Goal: Task Accomplishment & Management: Manage account settings

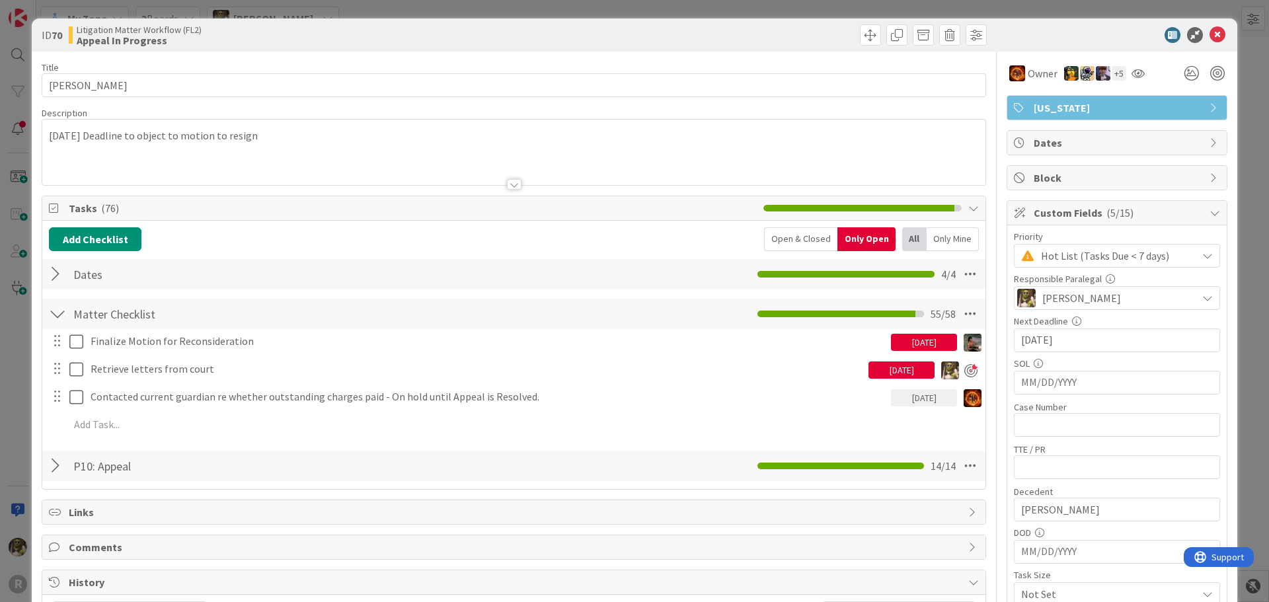
scroll to position [330, 0]
click at [1199, 35] on div at bounding box center [1110, 35] width 234 height 16
click at [1209, 37] on icon at bounding box center [1217, 35] width 16 height 16
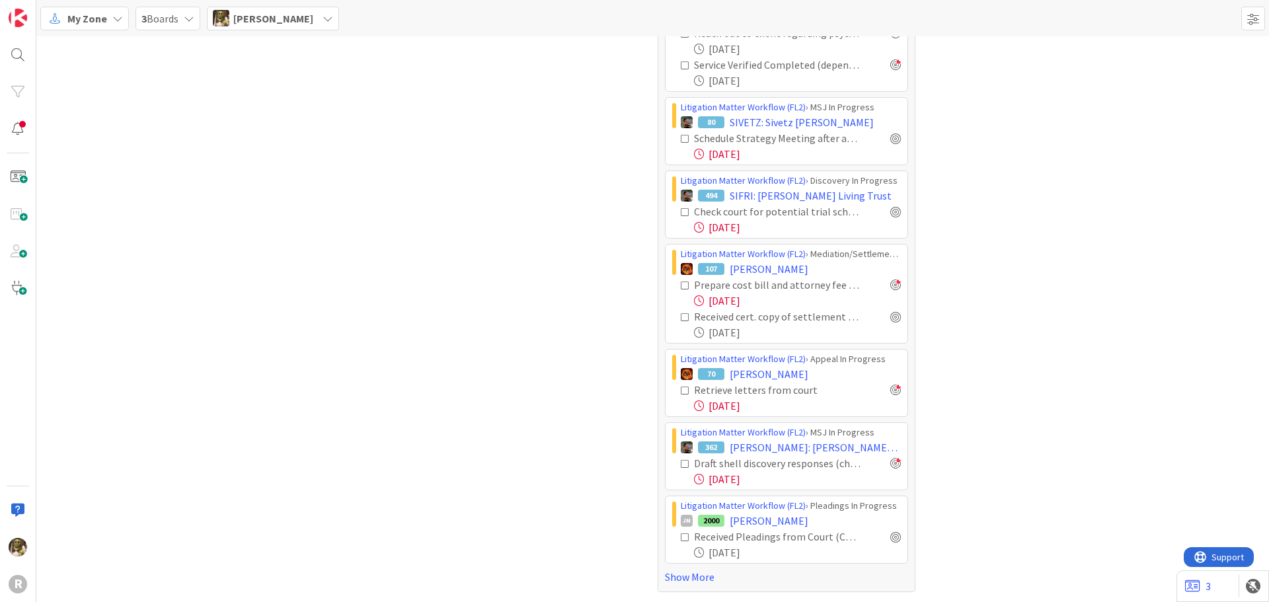
click at [681, 536] on icon at bounding box center [685, 537] width 9 height 9
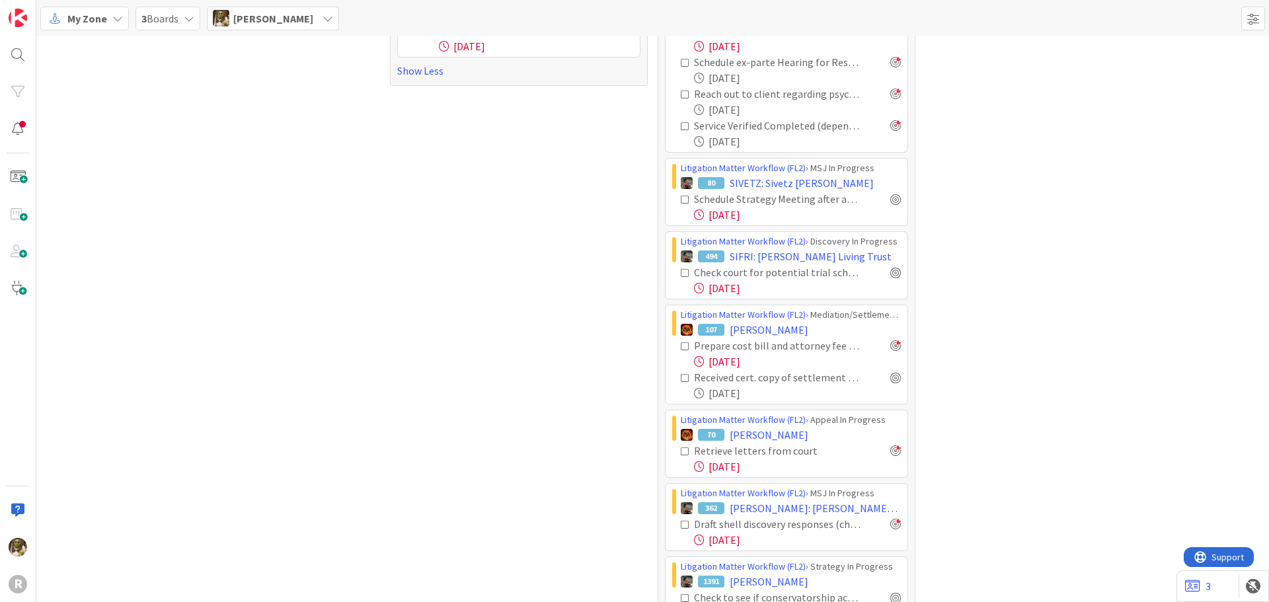
scroll to position [709, 0]
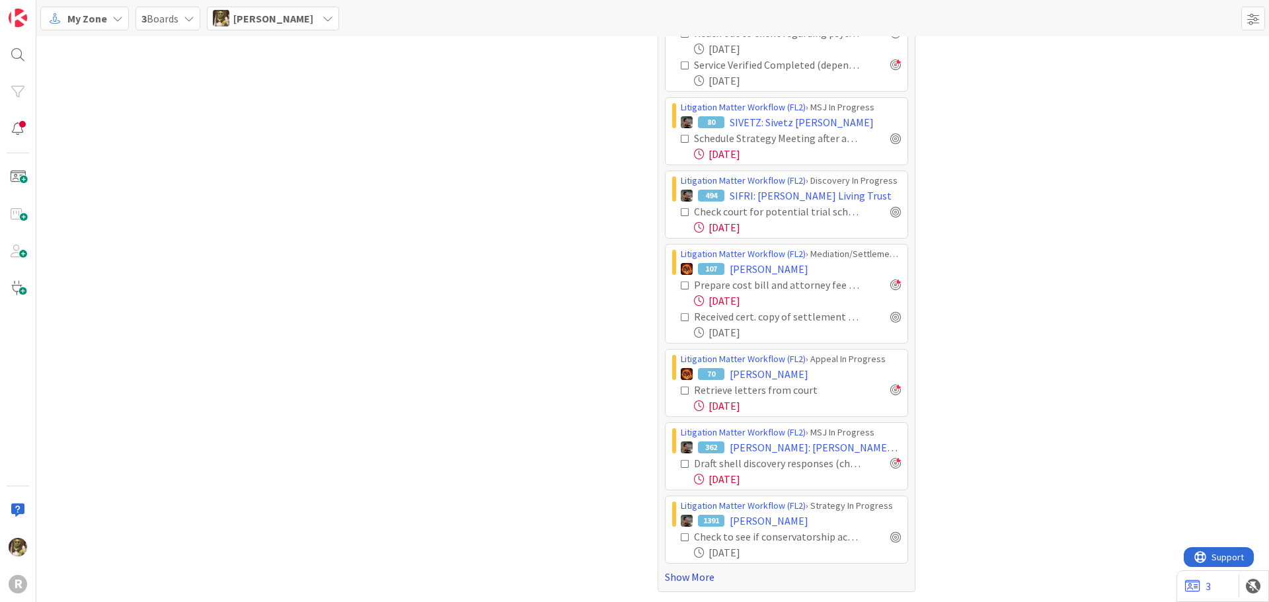
click at [669, 578] on link "Show More" at bounding box center [786, 577] width 243 height 16
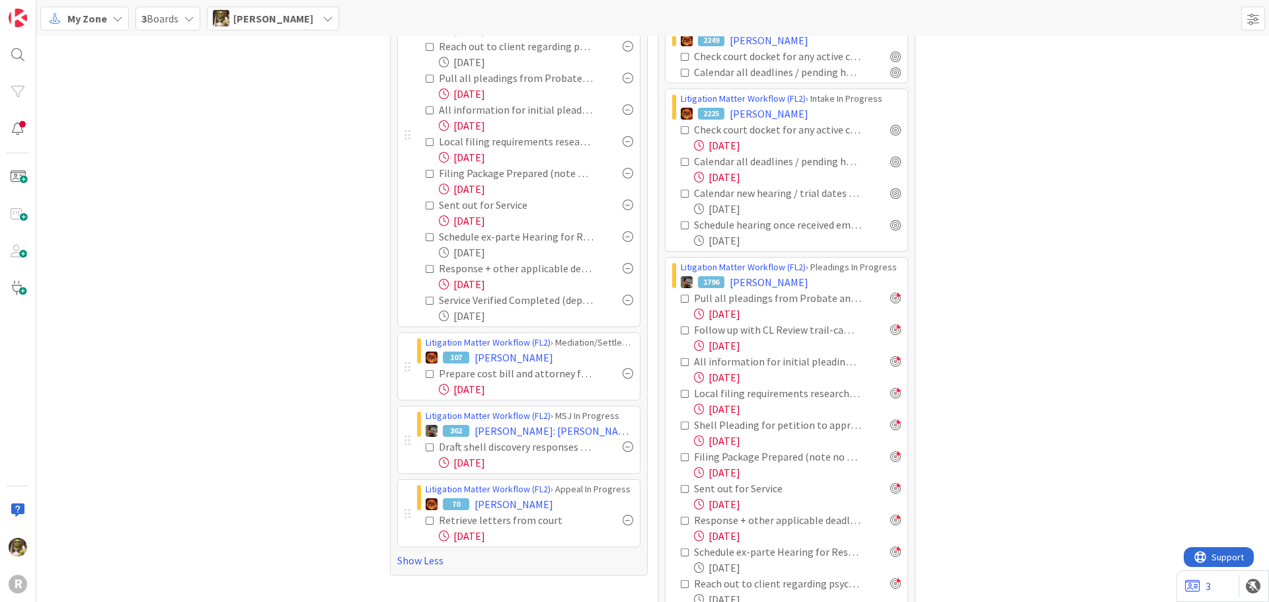
scroll to position [0, 0]
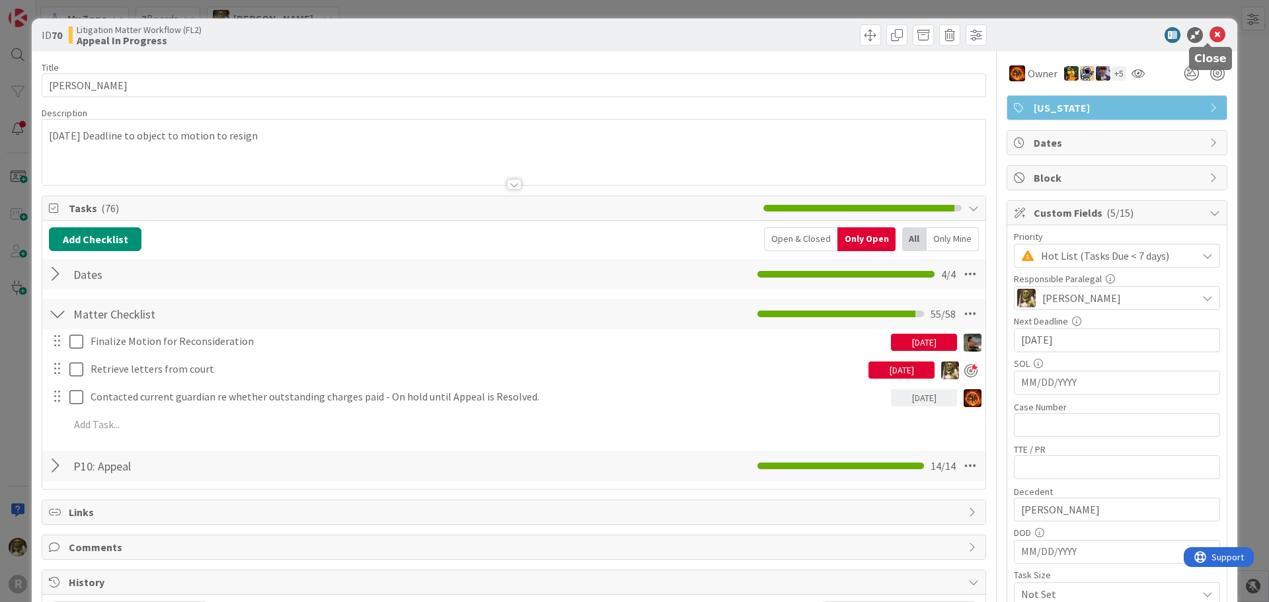
click at [1210, 33] on icon at bounding box center [1217, 35] width 16 height 16
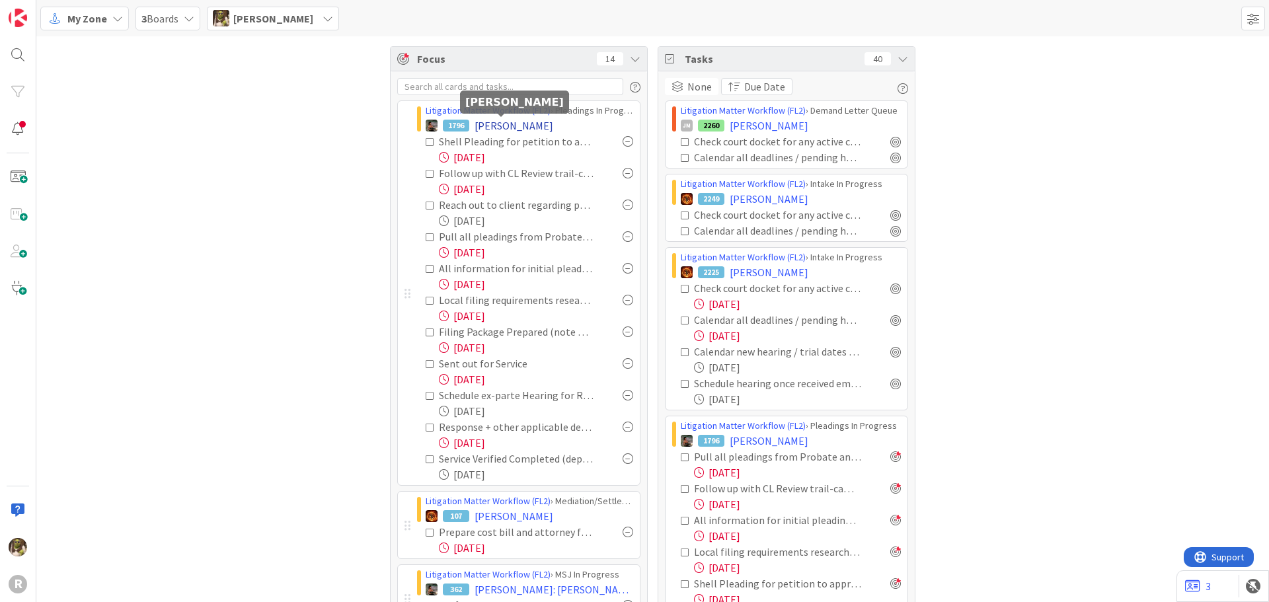
click at [501, 127] on span "[PERSON_NAME]" at bounding box center [514, 126] width 79 height 16
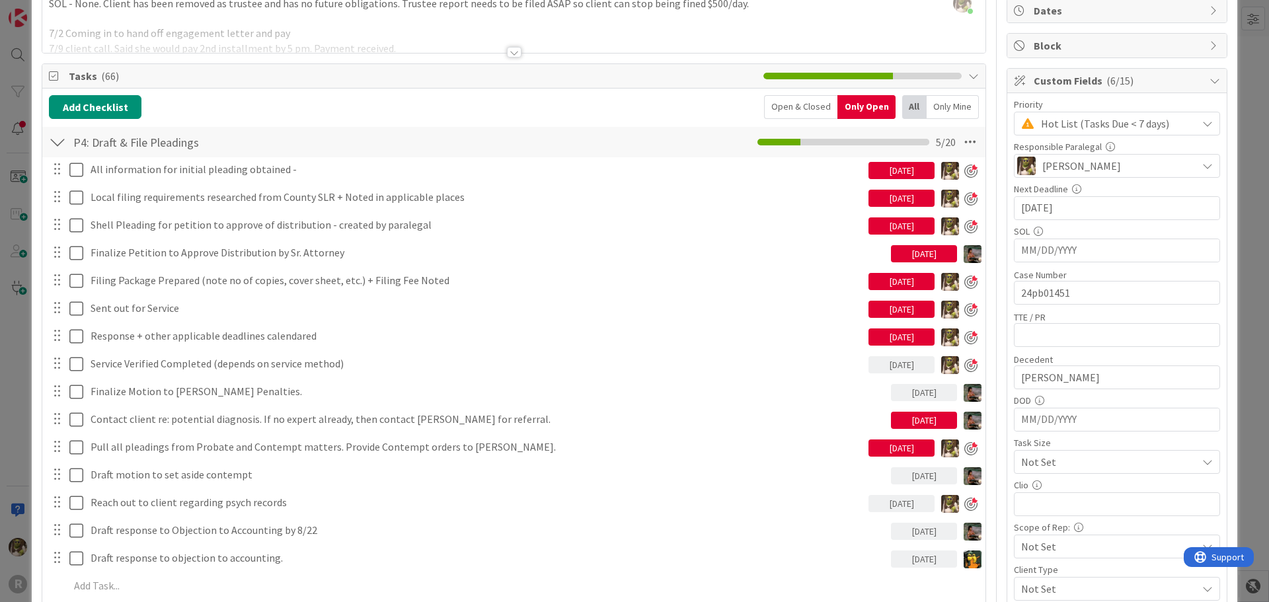
scroll to position [198, 0]
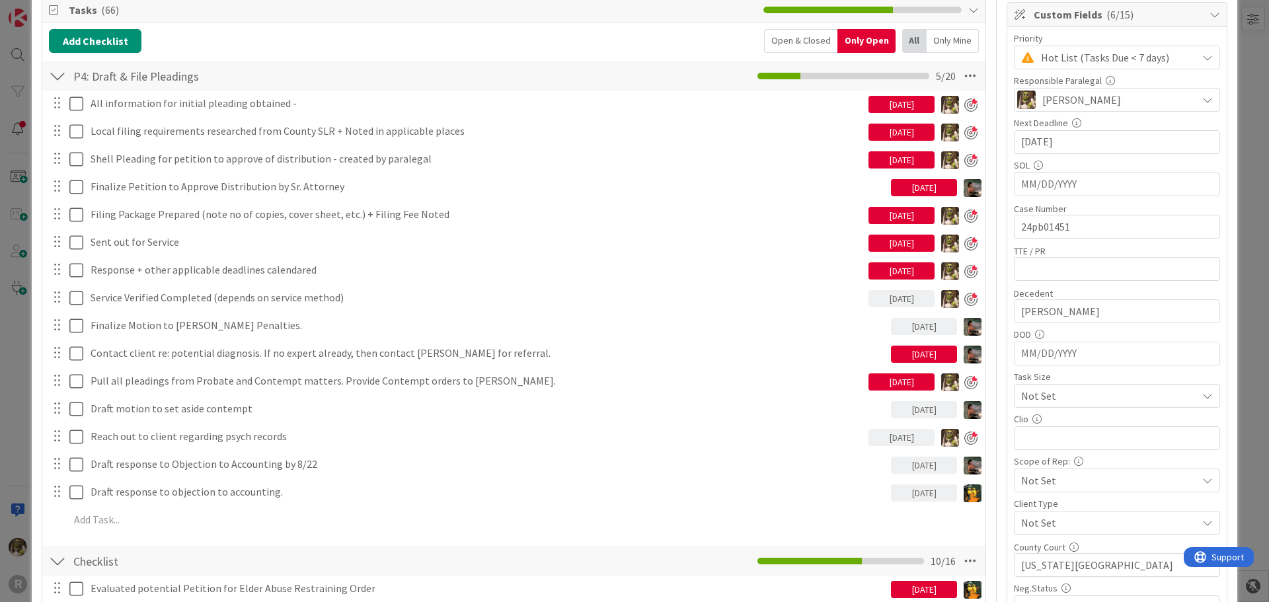
click at [928, 37] on div "Only Mine" at bounding box center [953, 41] width 52 height 24
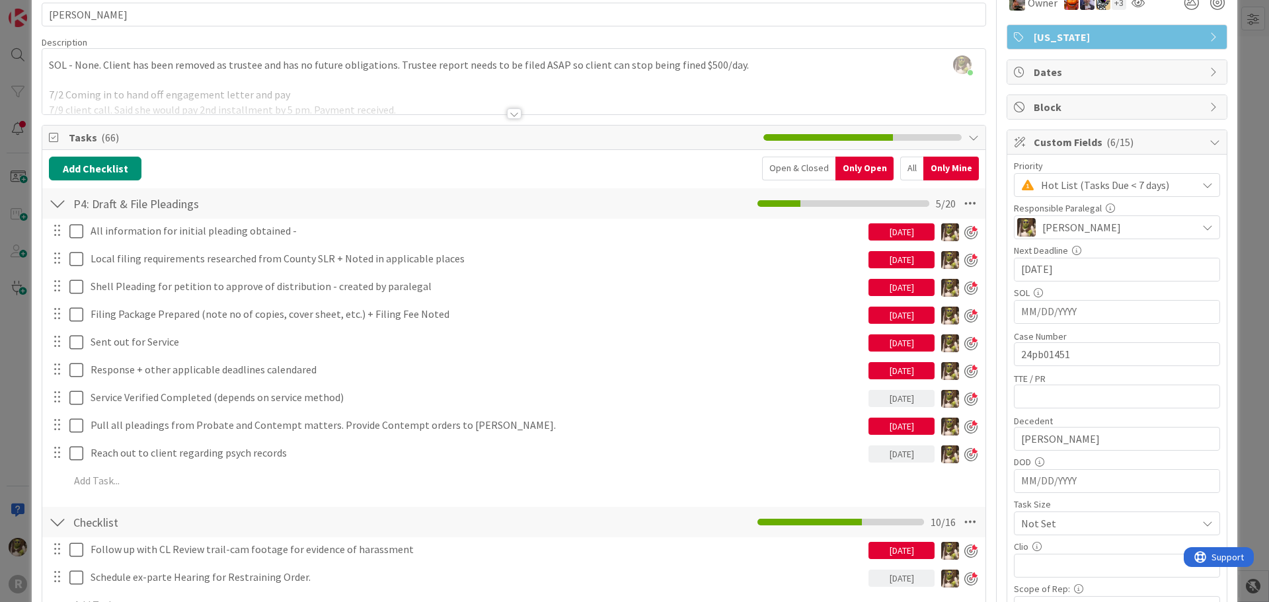
scroll to position [66, 0]
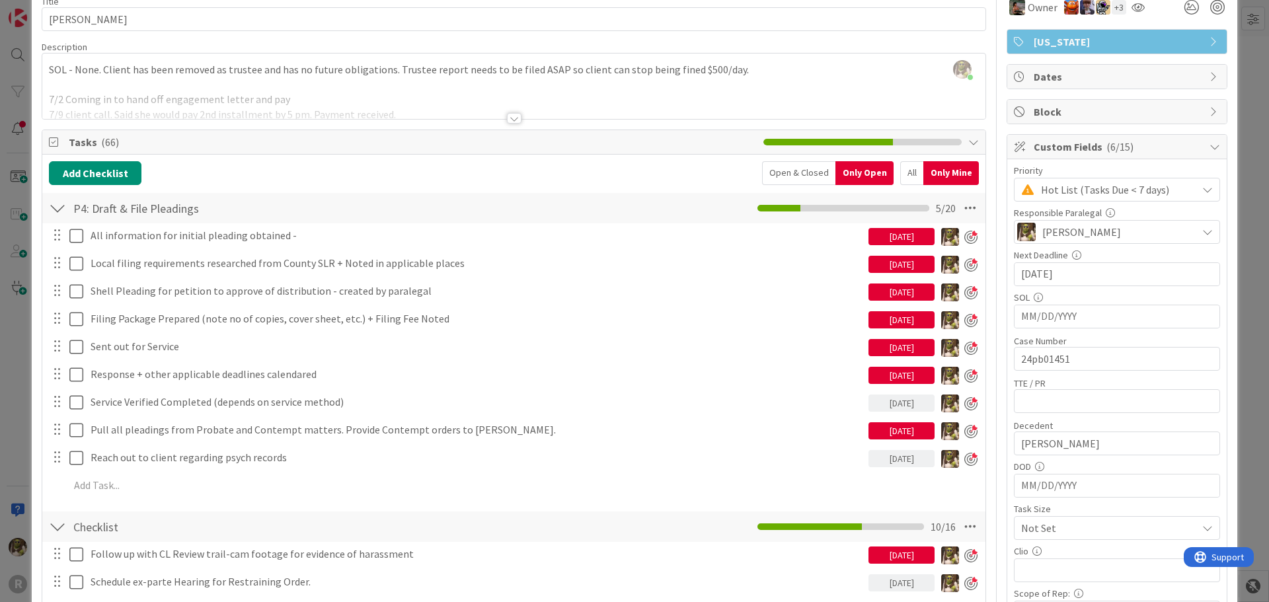
click at [798, 172] on div "Open & Closed" at bounding box center [798, 173] width 73 height 24
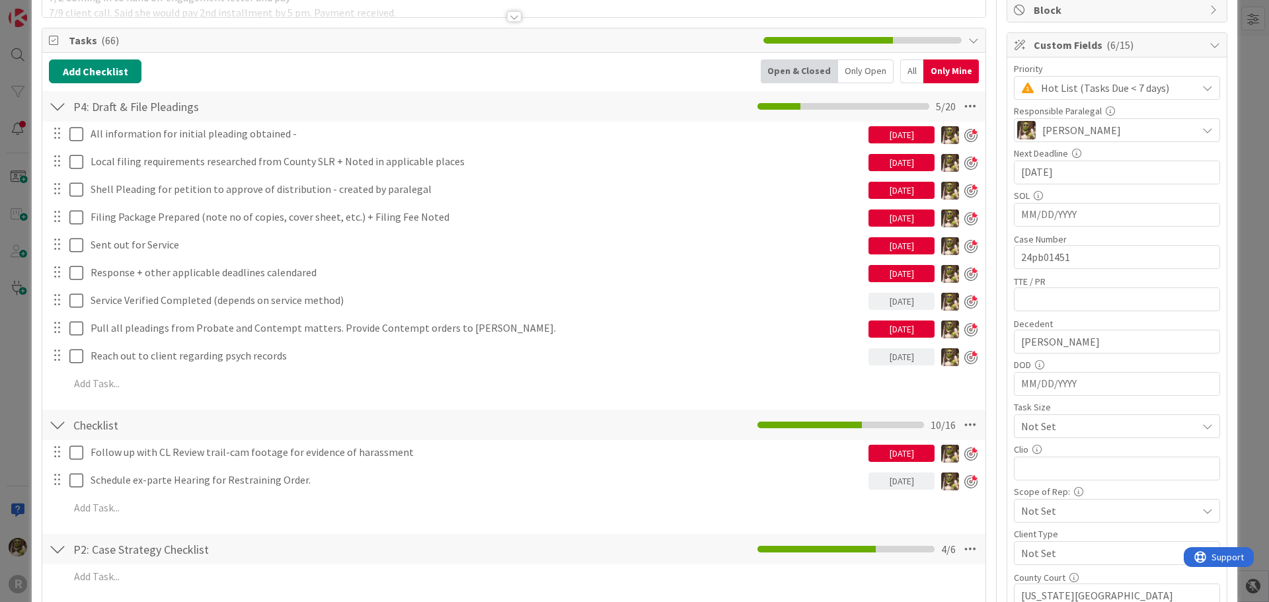
scroll to position [0, 0]
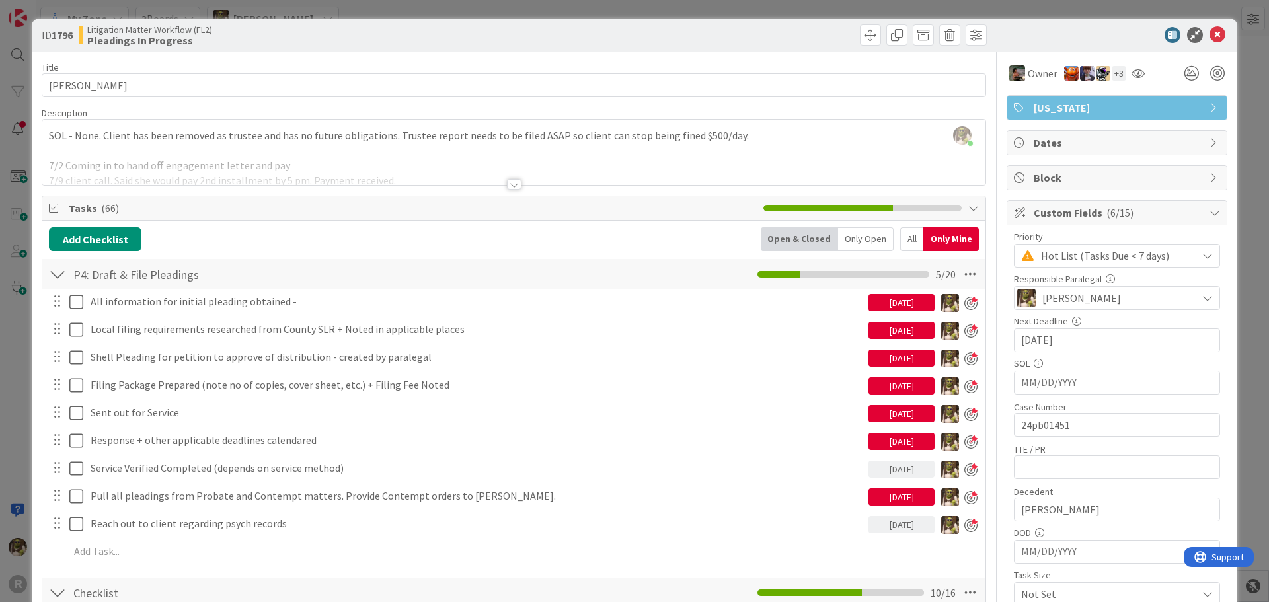
click at [903, 247] on div "All" at bounding box center [911, 239] width 23 height 24
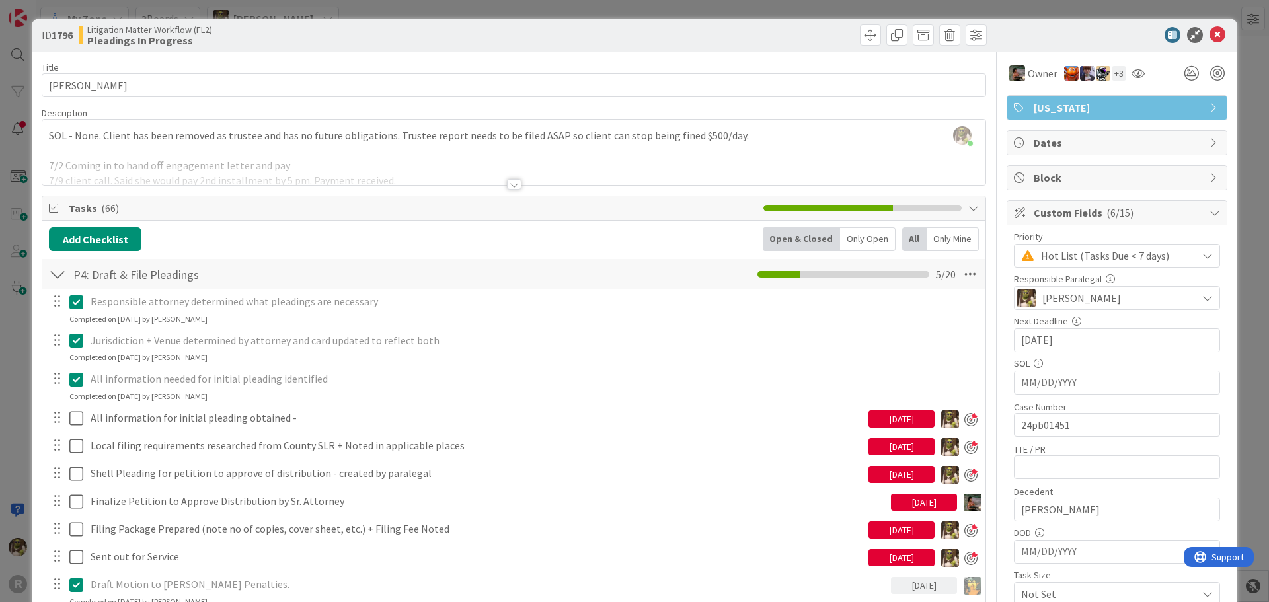
click at [860, 239] on div "Only Open" at bounding box center [868, 239] width 56 height 24
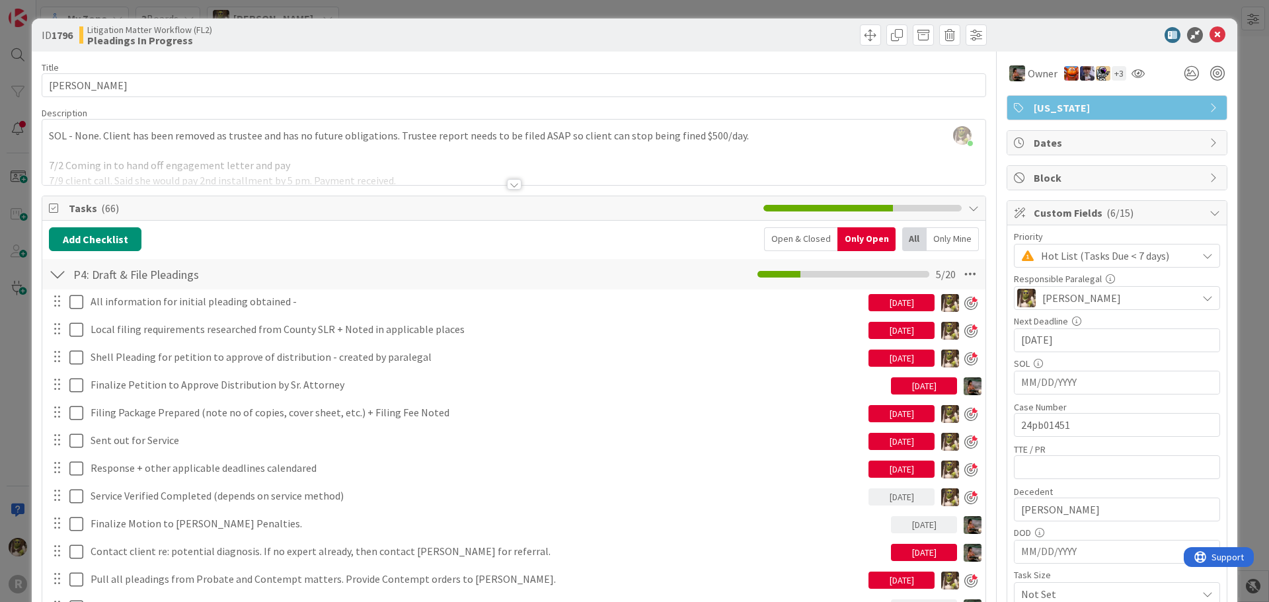
scroll to position [66, 0]
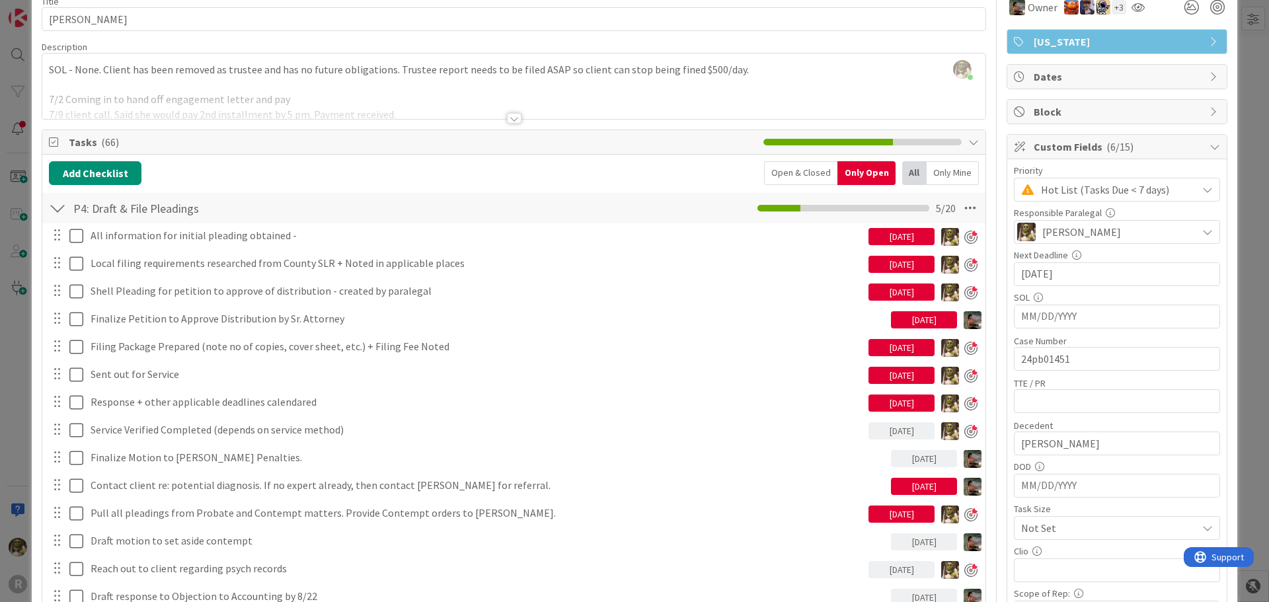
click at [953, 178] on div "Only Mine" at bounding box center [953, 173] width 52 height 24
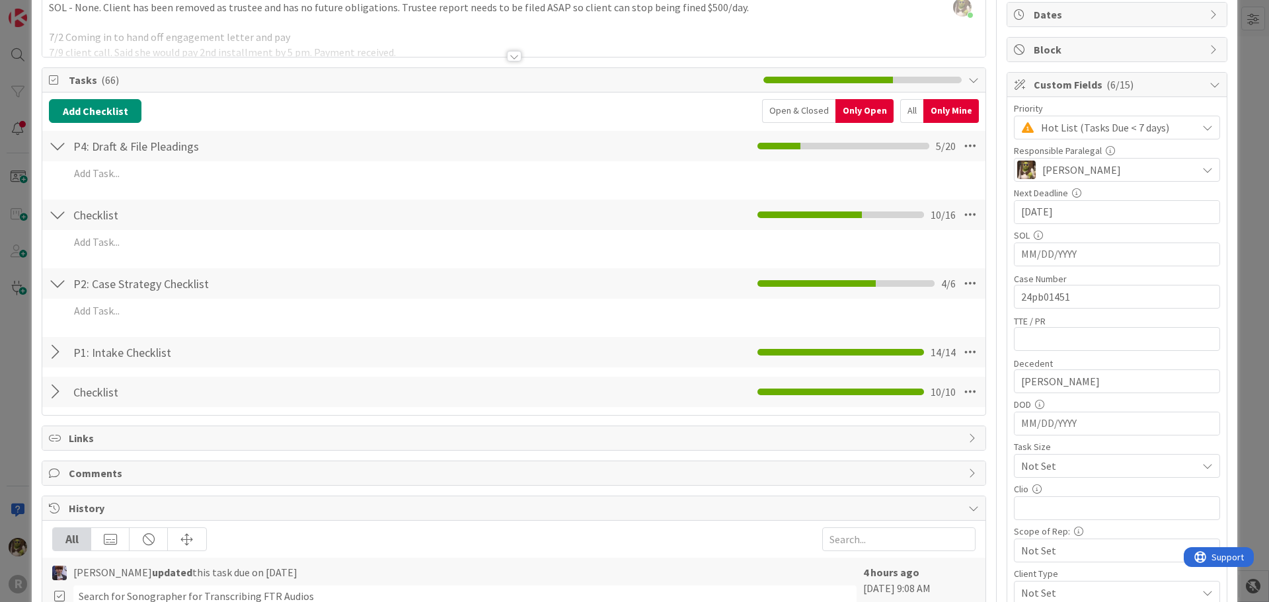
scroll to position [0, 0]
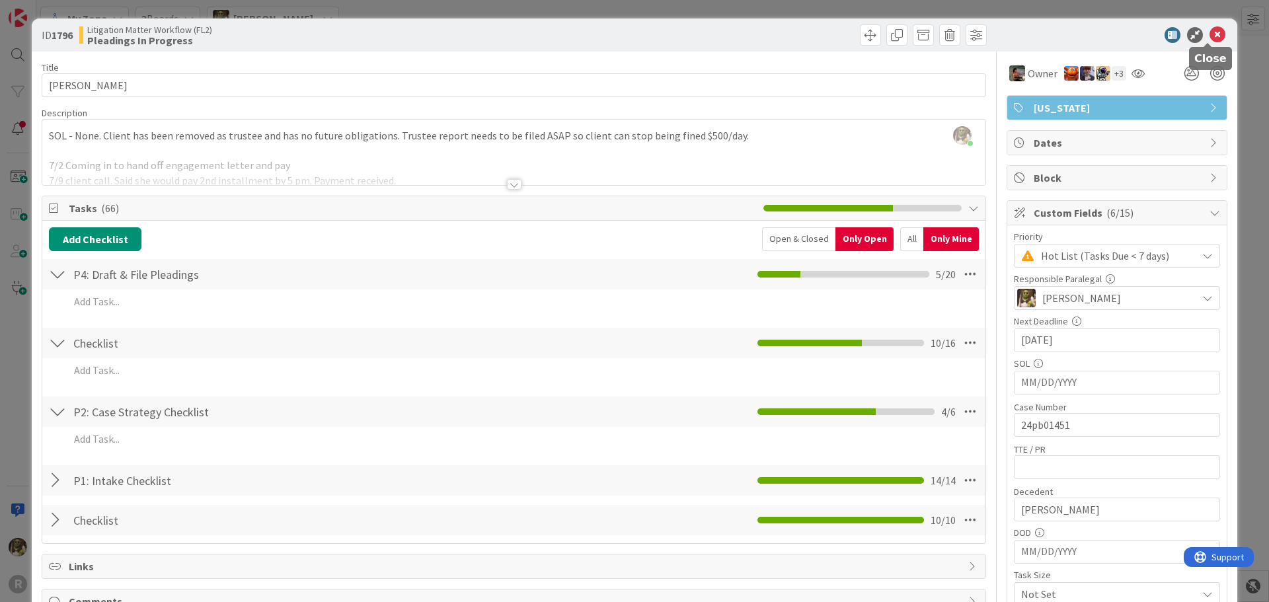
click at [1209, 35] on icon at bounding box center [1217, 35] width 16 height 16
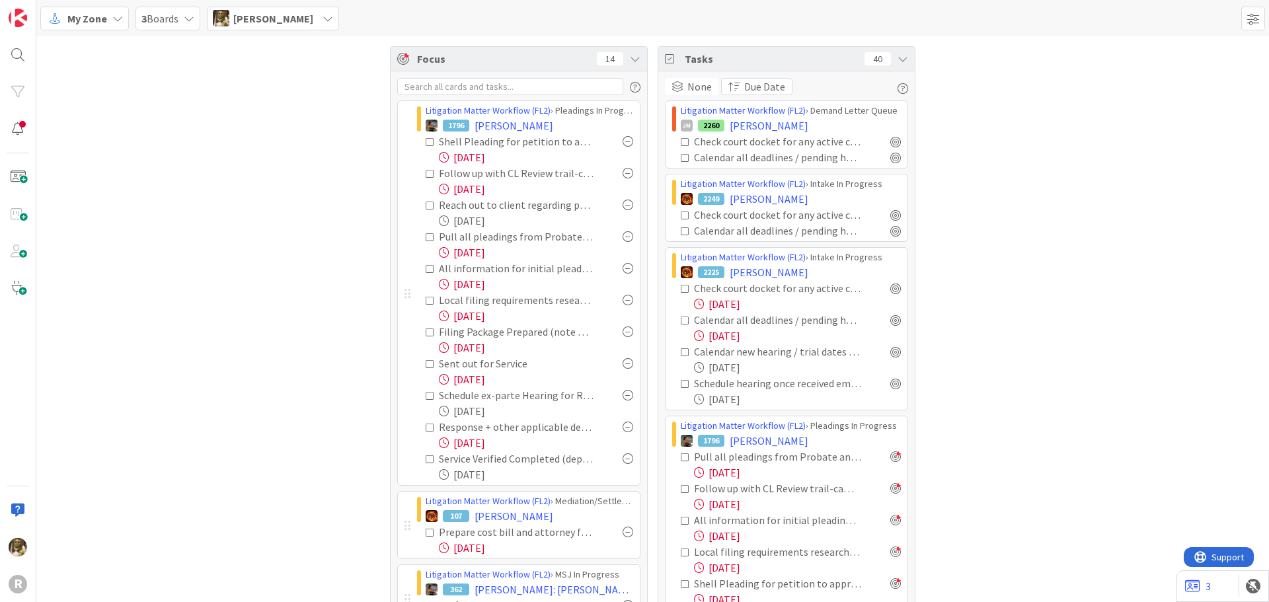
click at [625, 397] on div at bounding box center [628, 395] width 11 height 11
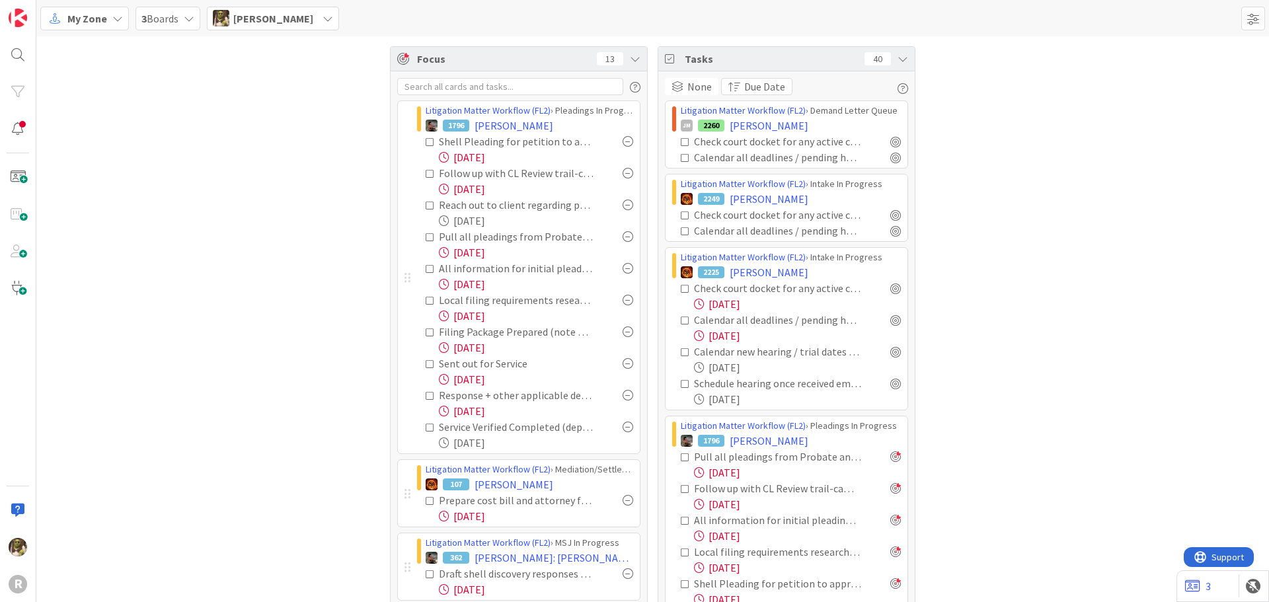
click at [625, 428] on div at bounding box center [628, 427] width 11 height 11
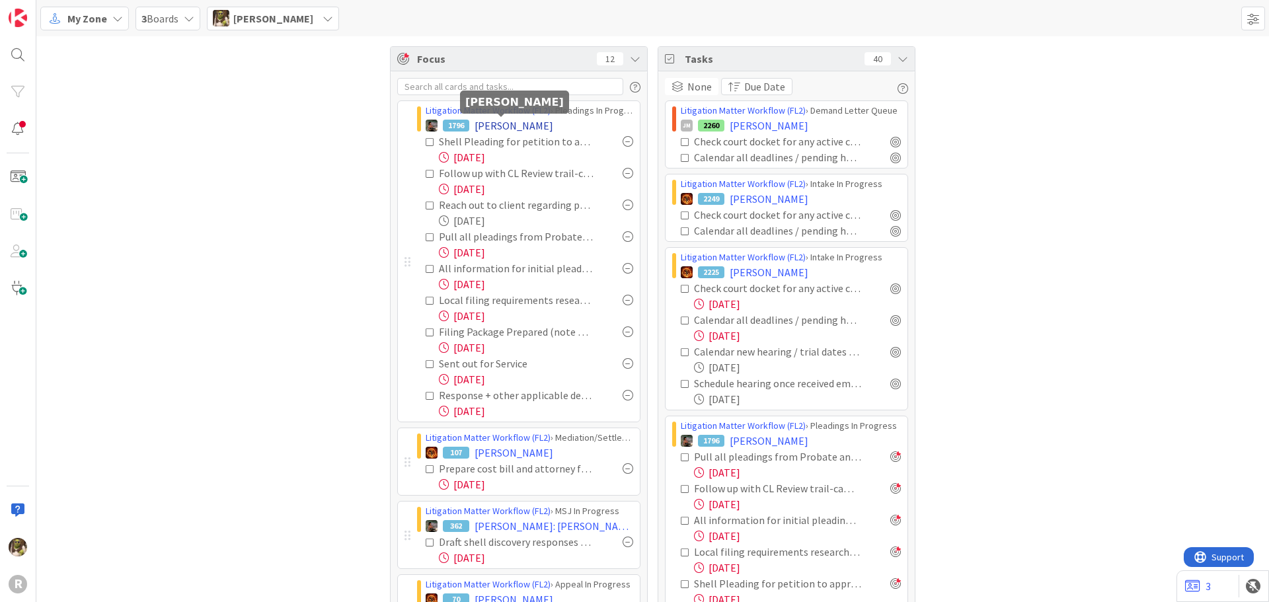
click at [521, 124] on span "[PERSON_NAME]" at bounding box center [514, 126] width 79 height 16
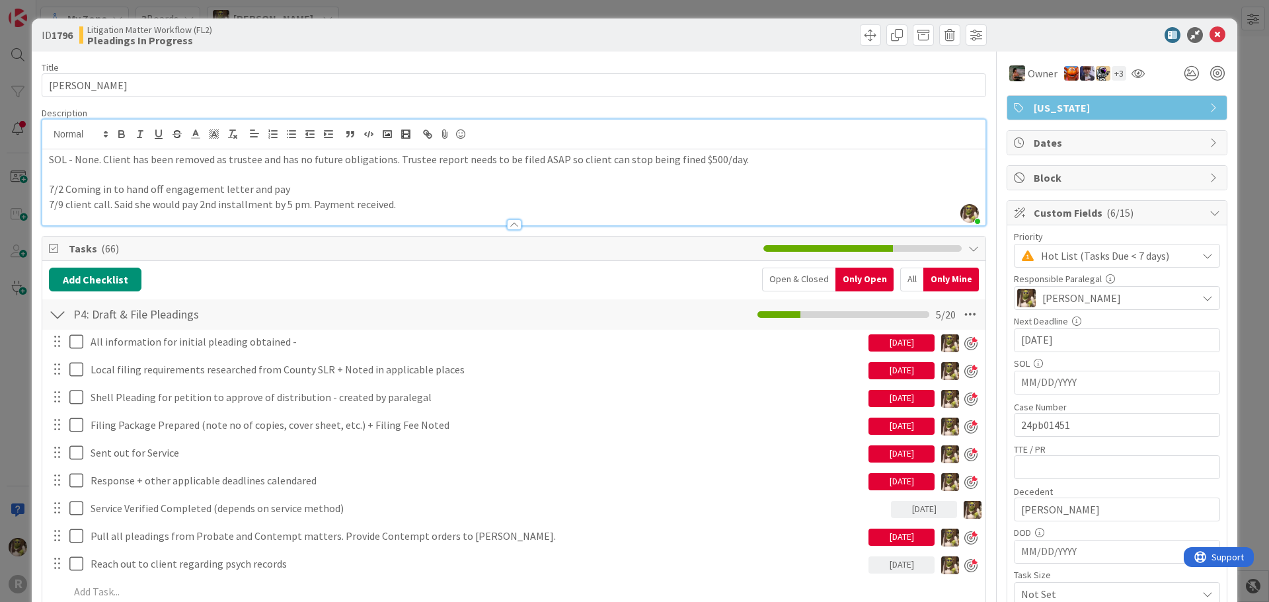
drag, startPoint x: 688, startPoint y: 141, endPoint x: 667, endPoint y: 156, distance: 25.5
drag, startPoint x: 667, startPoint y: 156, endPoint x: 543, endPoint y: 198, distance: 131.9
click at [543, 198] on p "7/9 client call. Said she would pay 2nd installment by 5 pm. Payment received." at bounding box center [514, 204] width 930 height 15
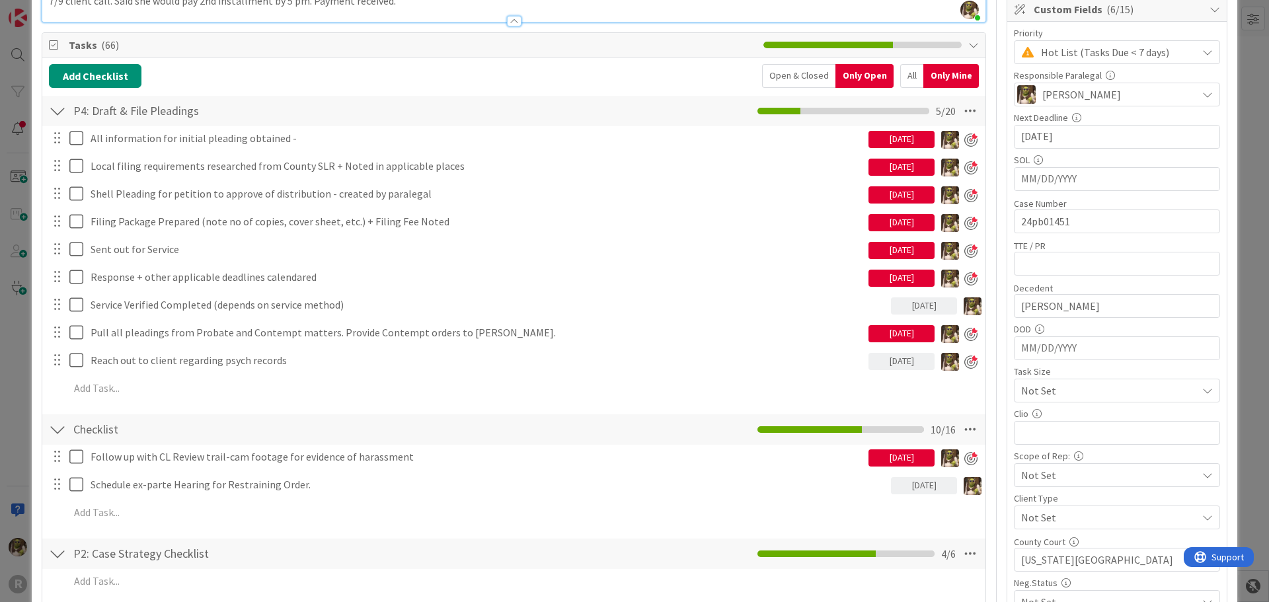
scroll to position [198, 0]
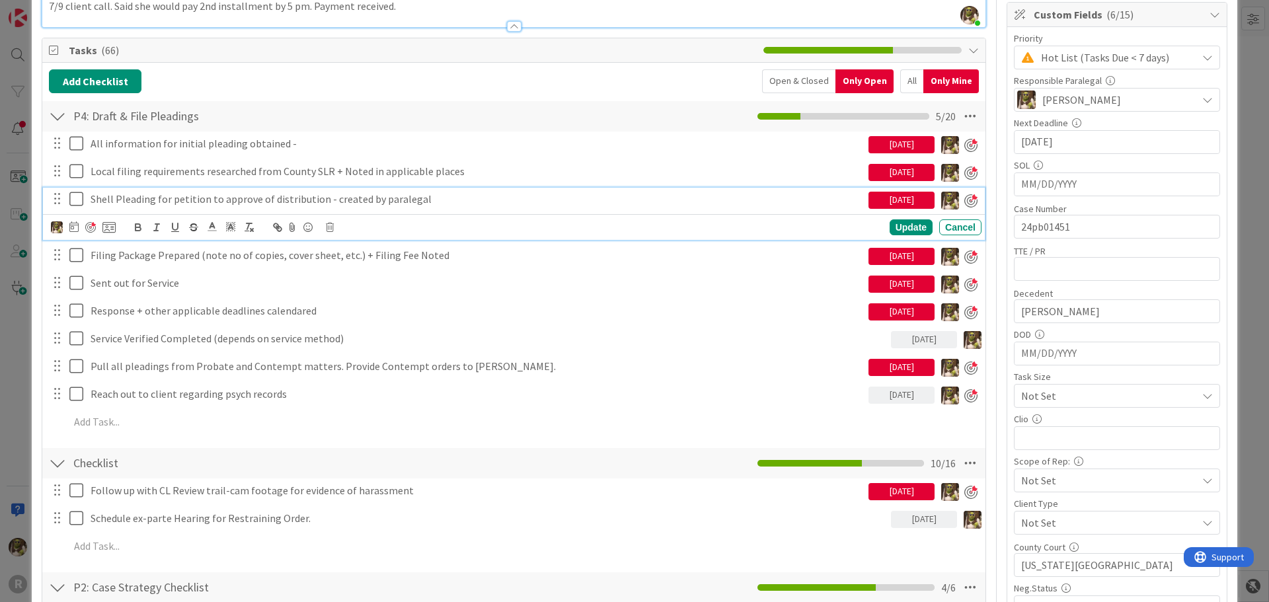
click at [79, 198] on icon at bounding box center [79, 199] width 20 height 16
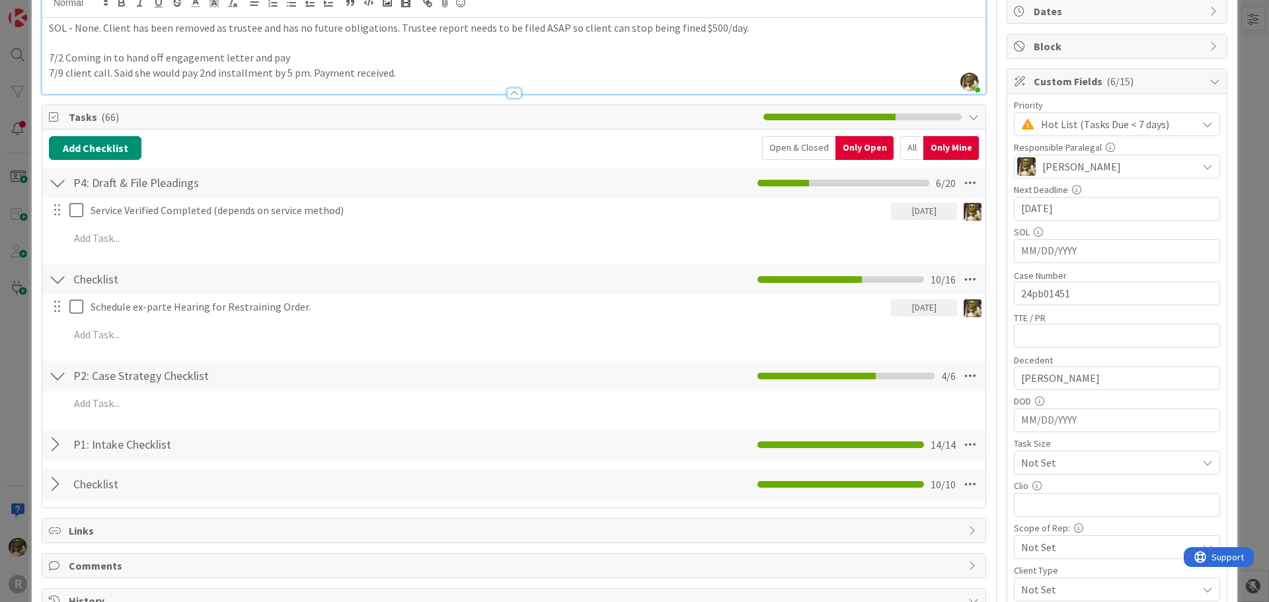
scroll to position [0, 0]
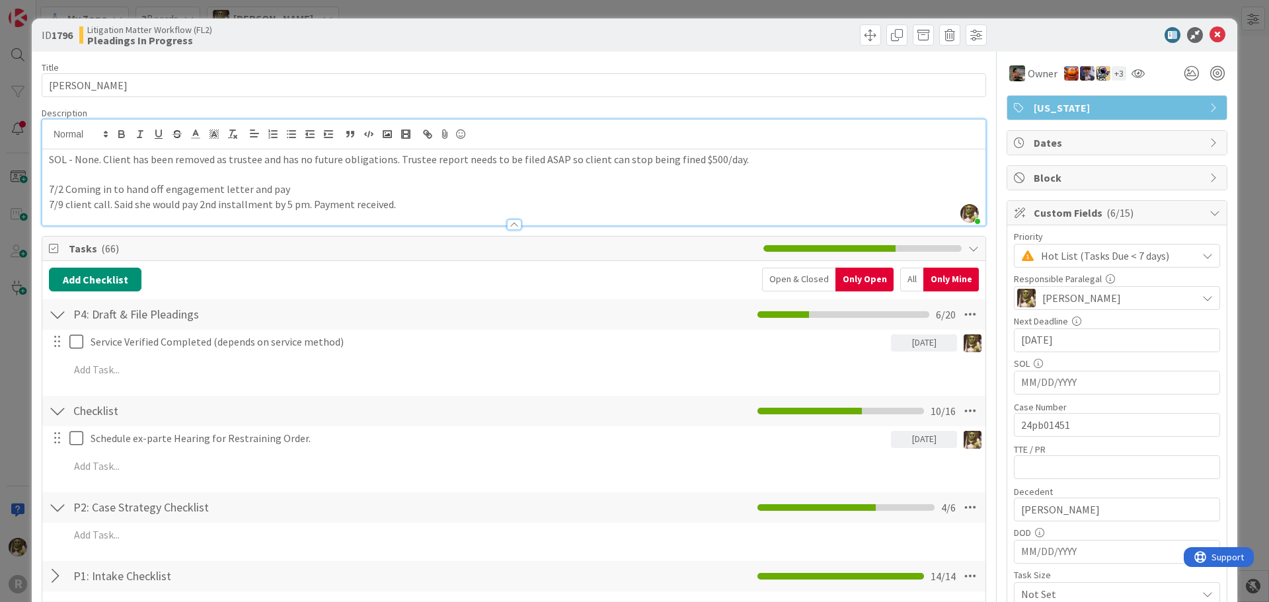
click at [810, 276] on div "Open & Closed" at bounding box center [798, 280] width 73 height 24
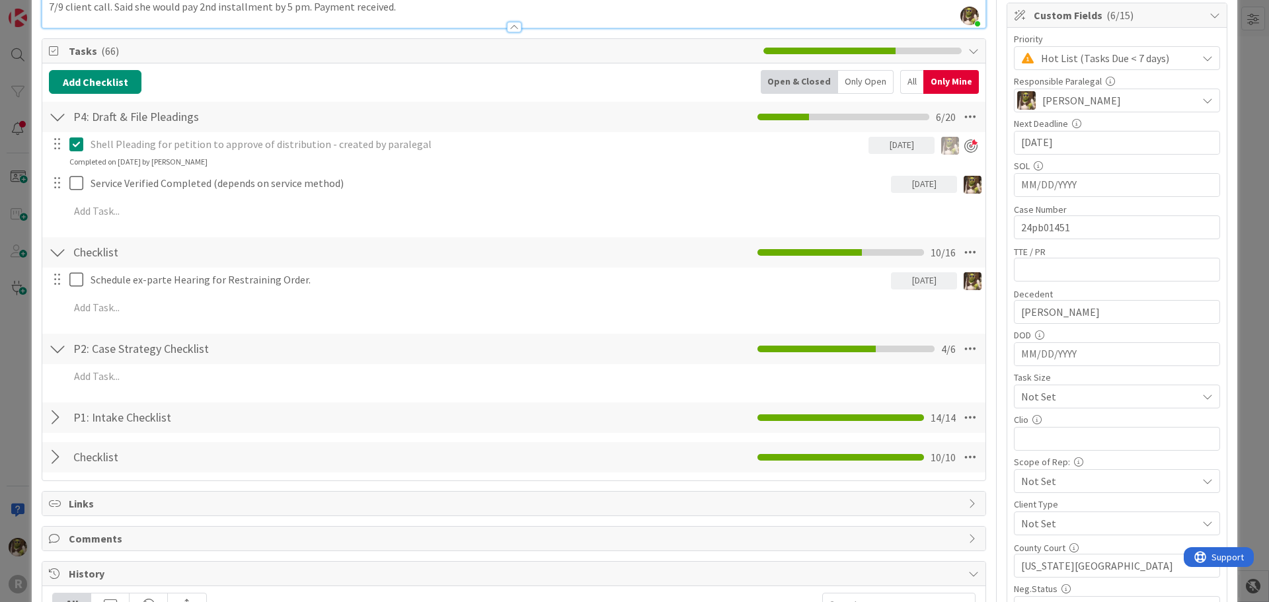
scroll to position [198, 0]
drag, startPoint x: 117, startPoint y: 139, endPoint x: 85, endPoint y: 141, distance: 31.8
click at [85, 141] on div "Shell Pleading for petition to approve of distribution - created by paralegal" at bounding box center [476, 143] width 783 height 23
click at [79, 141] on icon at bounding box center [79, 143] width 20 height 16
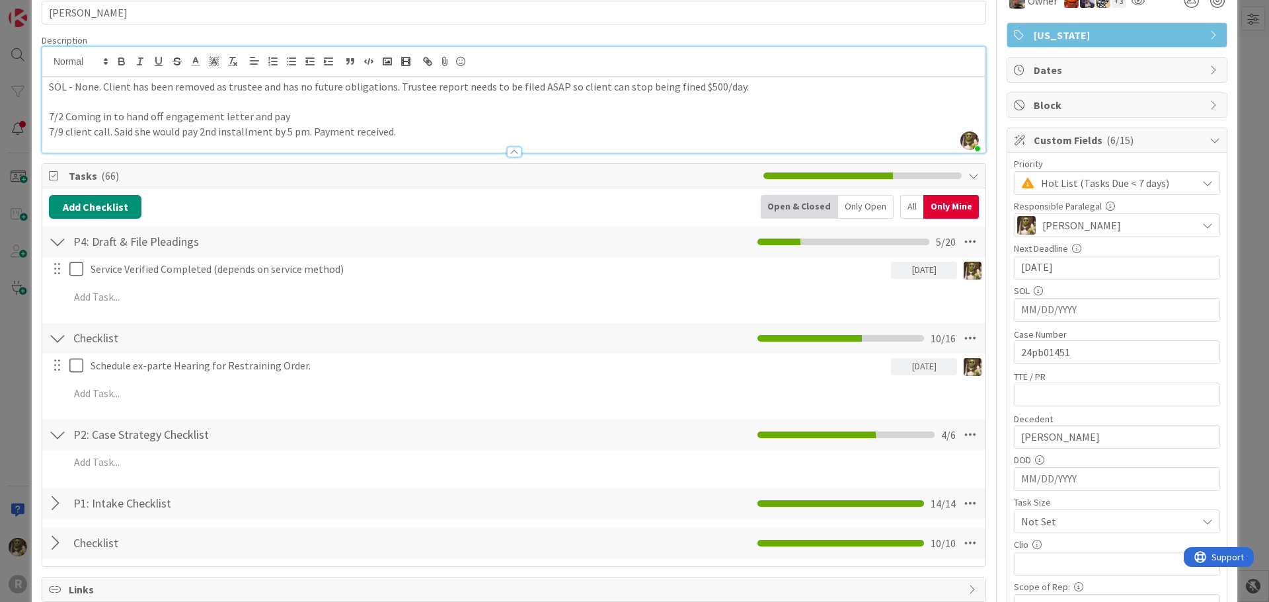
scroll to position [0, 0]
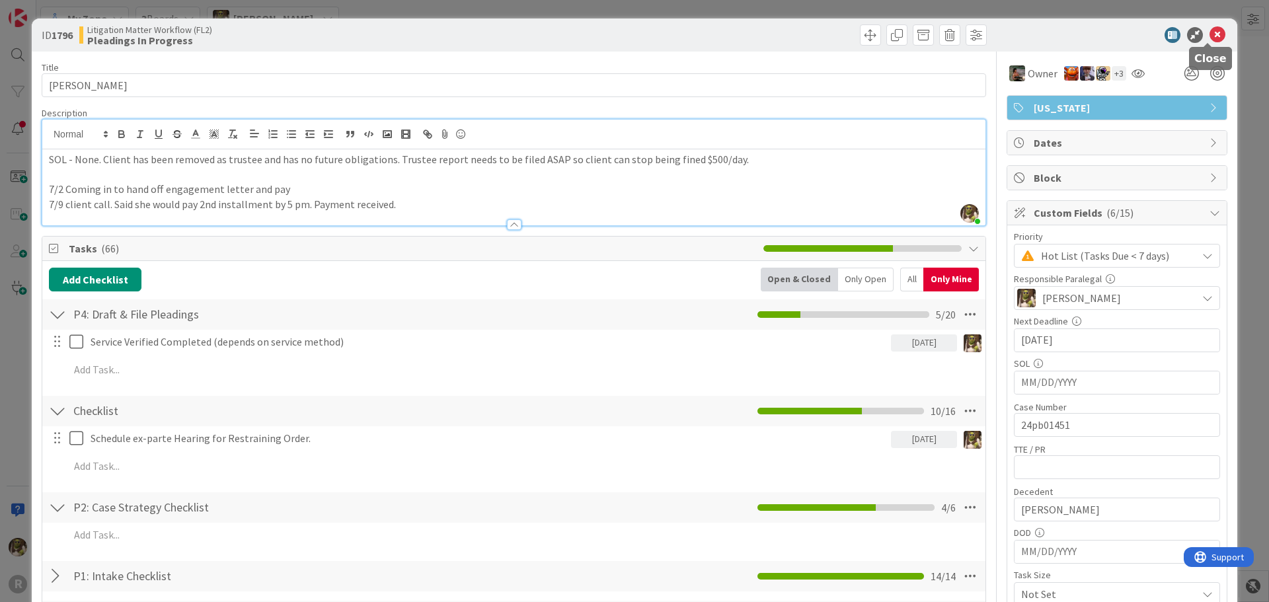
click at [1209, 35] on icon at bounding box center [1217, 35] width 16 height 16
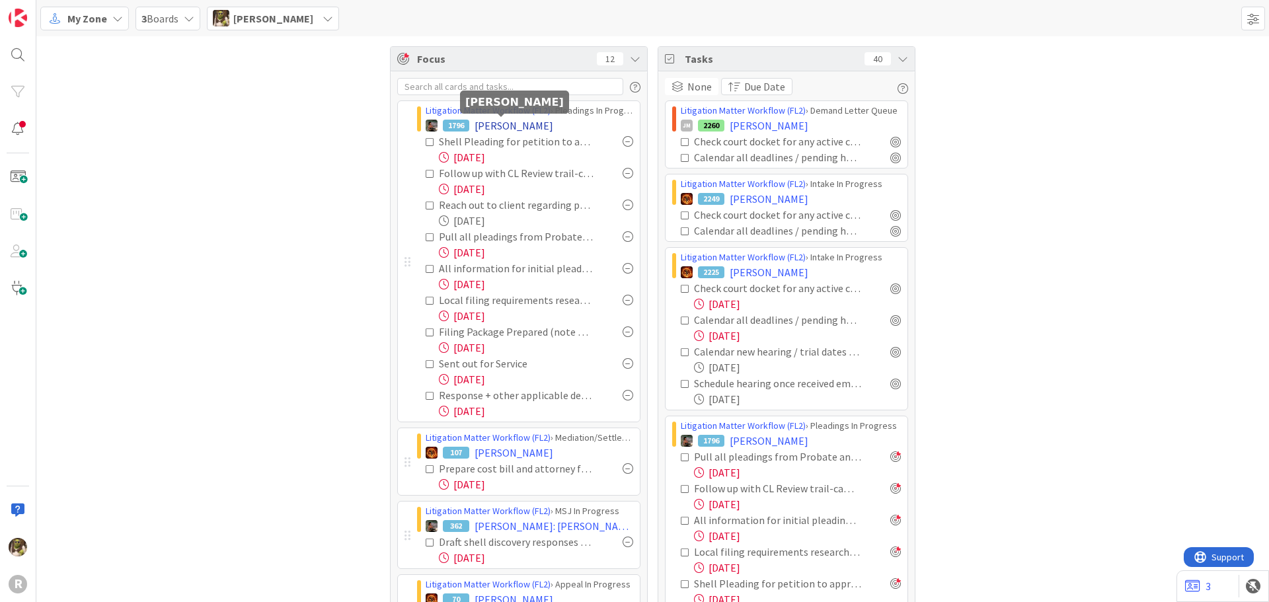
click at [519, 126] on span "[PERSON_NAME]" at bounding box center [514, 126] width 79 height 16
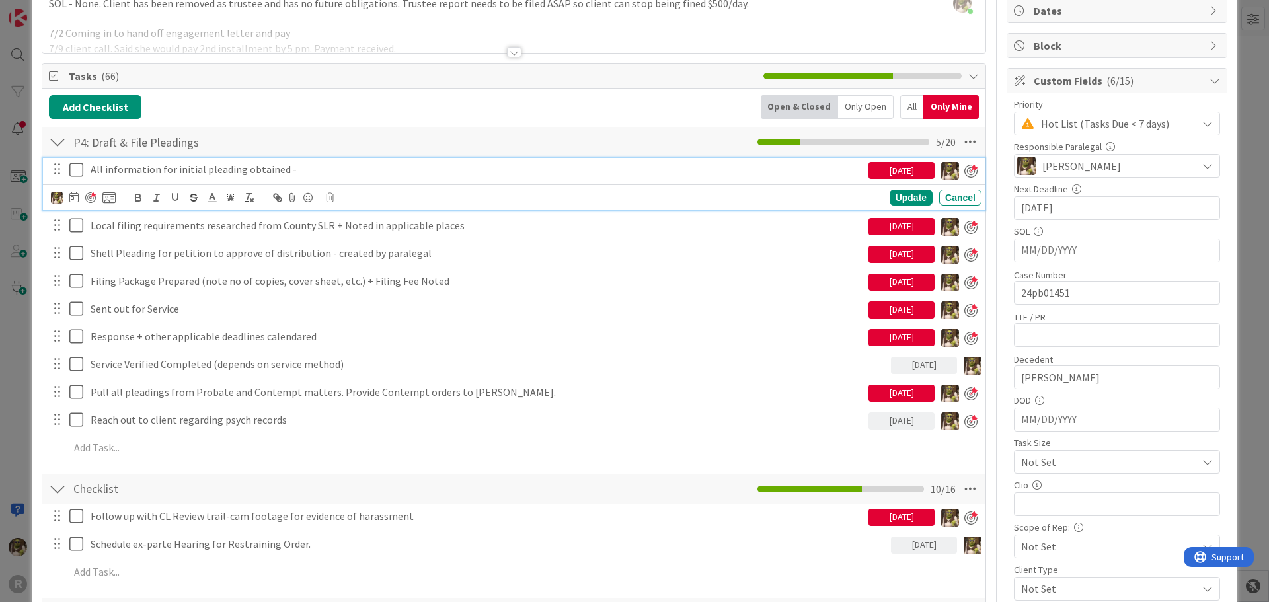
click at [313, 167] on p "All information for initial pleading obtained -" at bounding box center [477, 169] width 773 height 15
click at [74, 199] on icon at bounding box center [73, 197] width 9 height 11
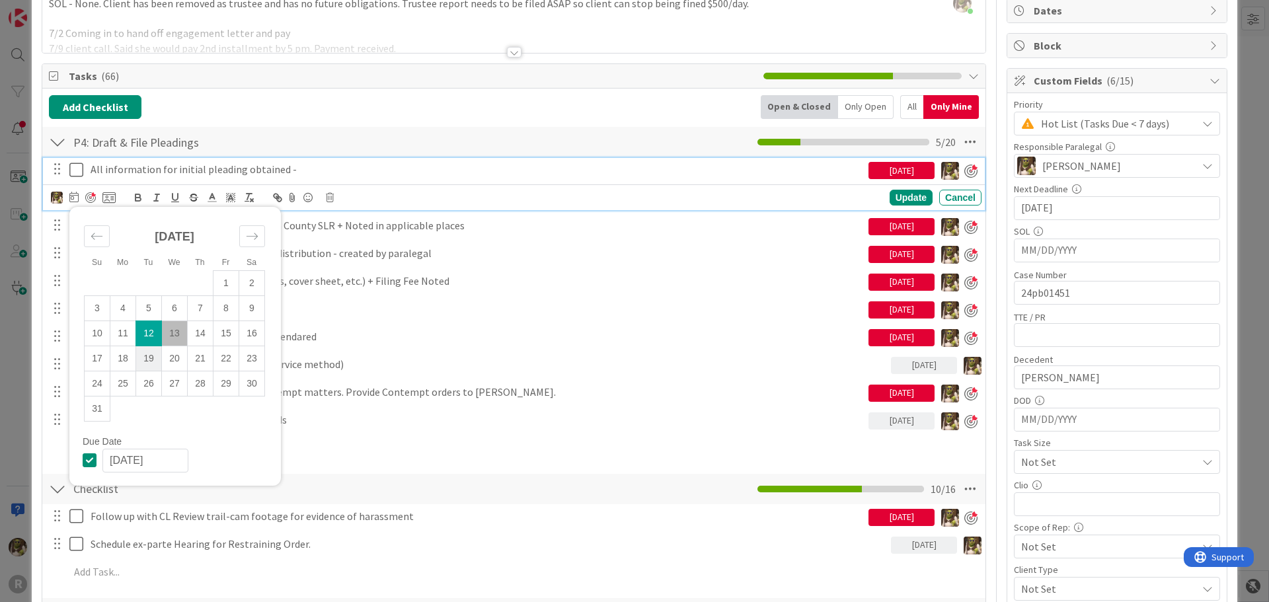
click at [155, 363] on td "19" at bounding box center [149, 358] width 26 height 25
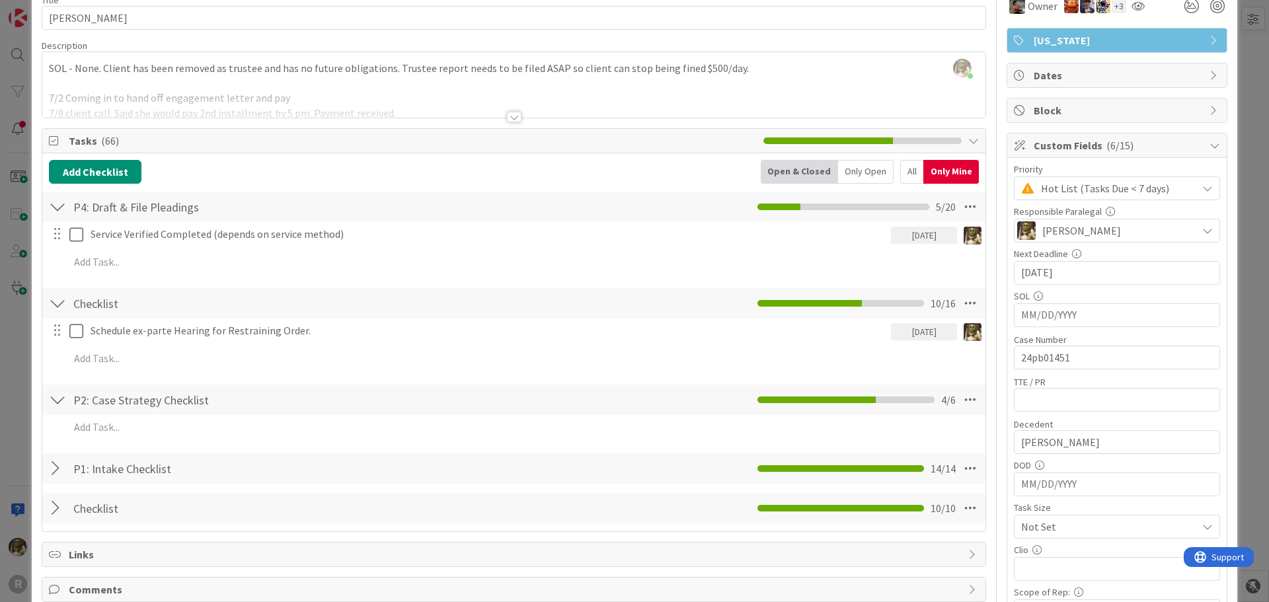
scroll to position [264, 0]
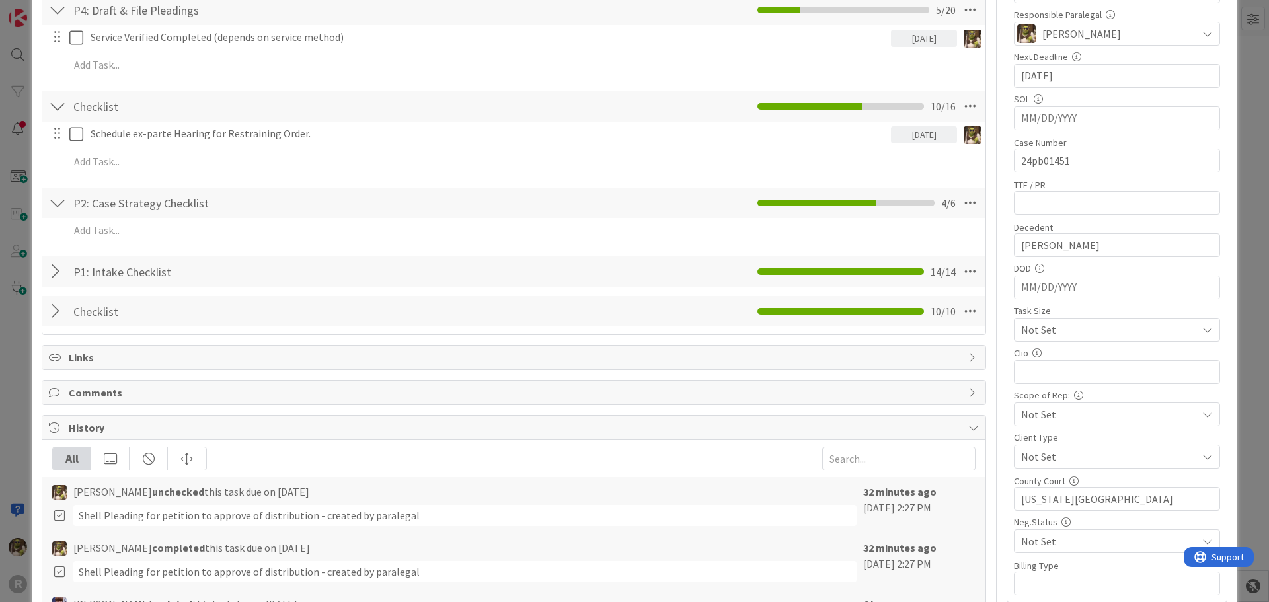
click at [63, 274] on div at bounding box center [57, 272] width 17 height 24
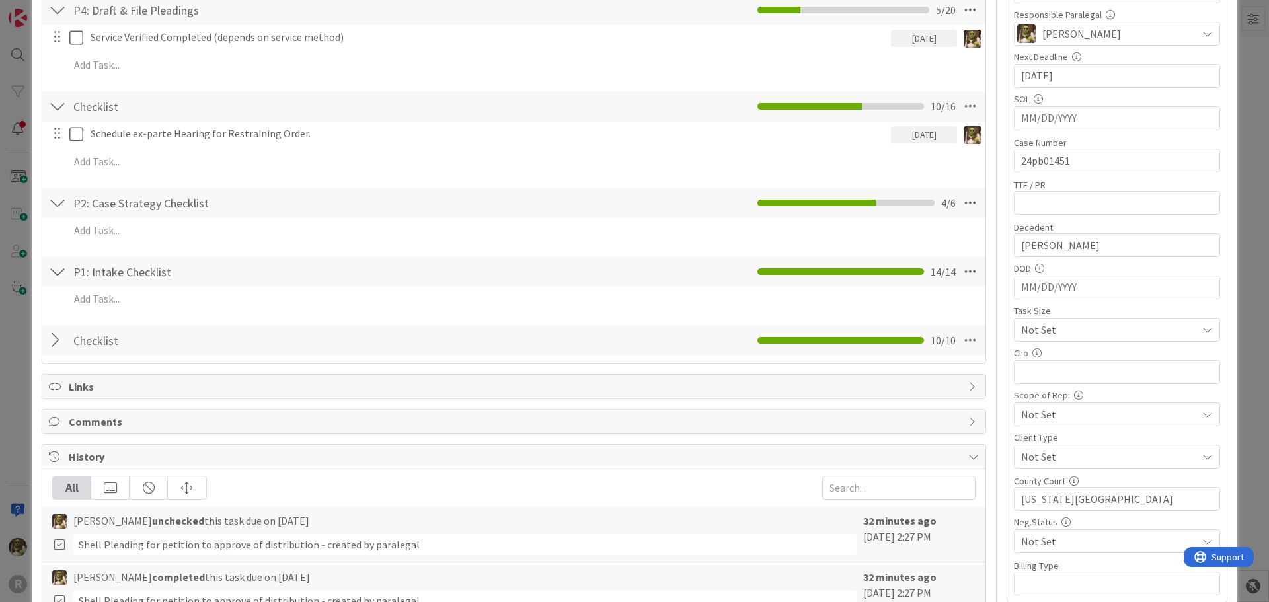
click at [52, 340] on div at bounding box center [57, 340] width 17 height 24
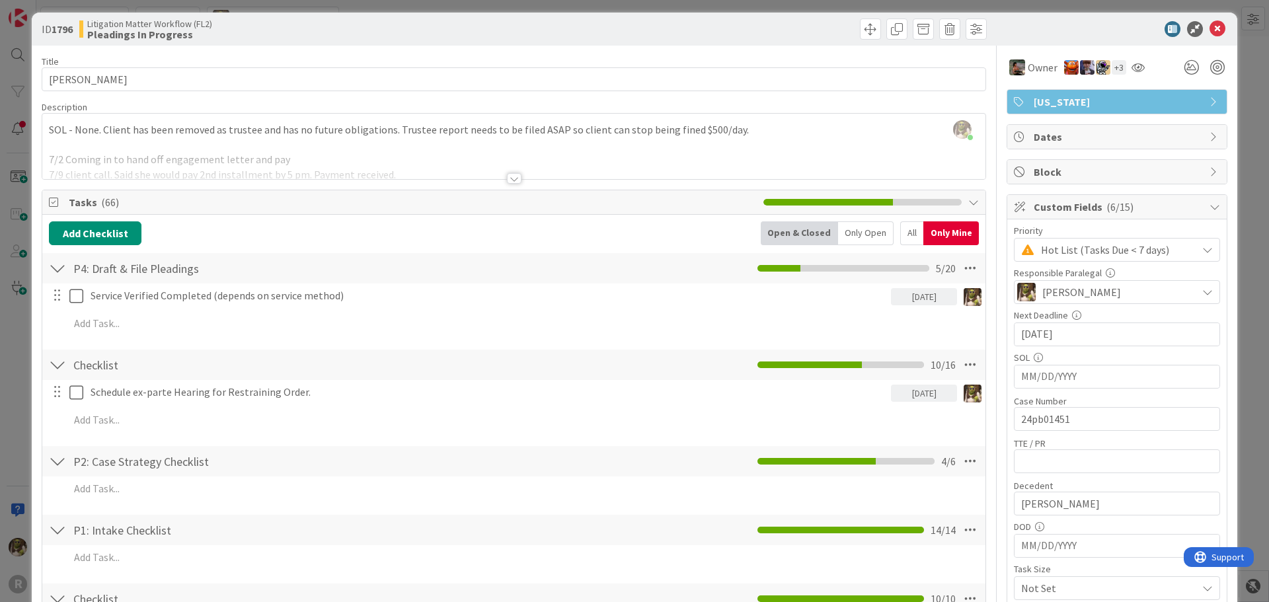
scroll to position [0, 0]
